Goal: Go to known website: Access a specific website the user already knows

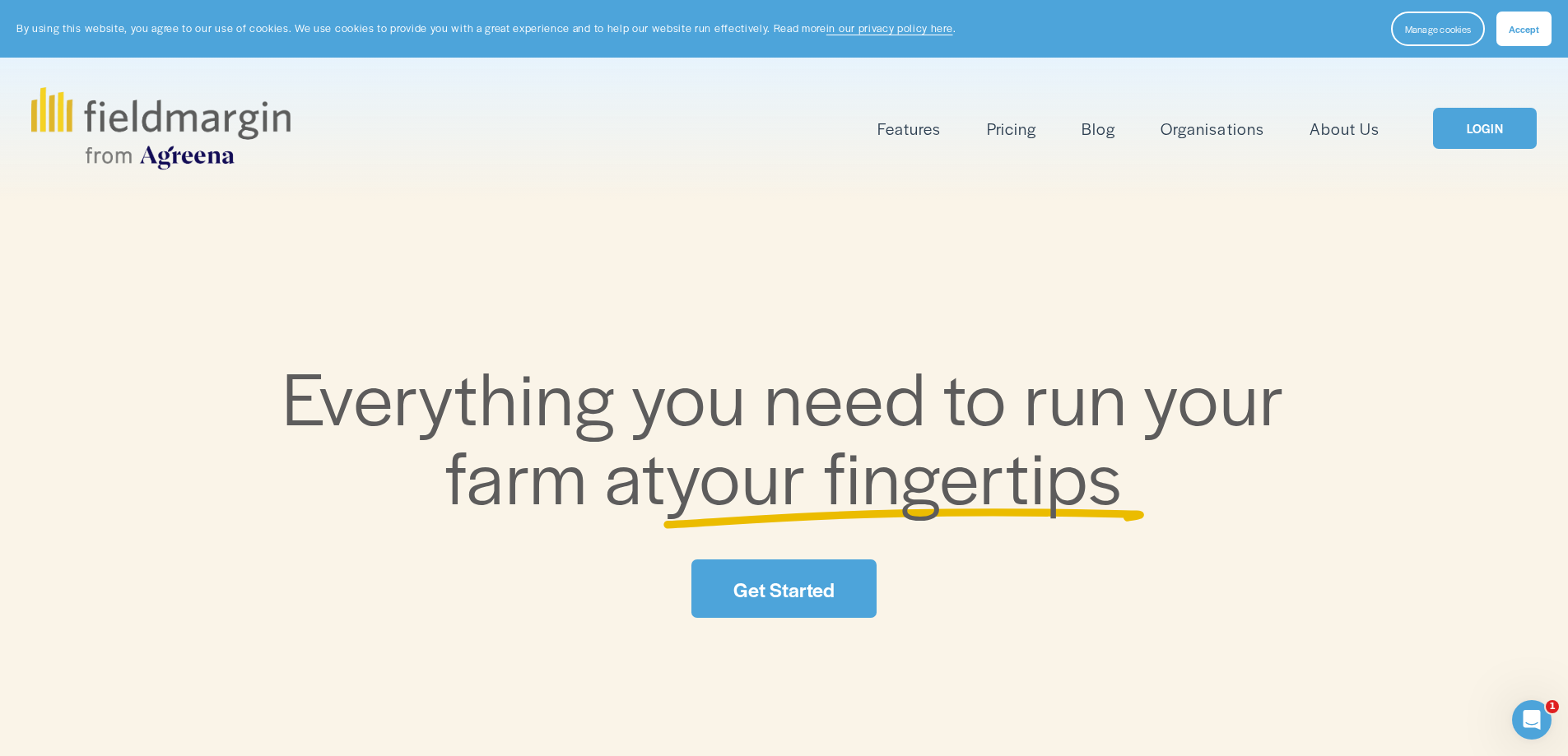
click at [1475, 131] on link "LOGIN" at bounding box center [1485, 128] width 104 height 42
